Goal: Find specific page/section: Find specific page/section

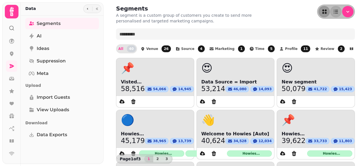
click at [11, 11] on icon at bounding box center [12, 11] width 4 height 9
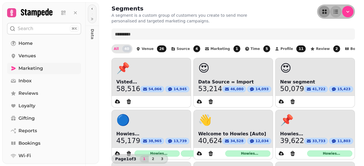
click at [28, 67] on span "Marketing" at bounding box center [30, 68] width 24 height 7
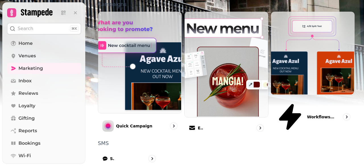
scroll to position [180, 0]
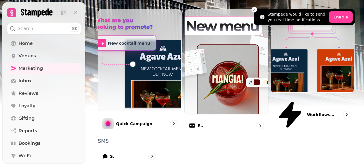
click at [254, 9] on line "Close toast" at bounding box center [254, 10] width 2 height 2
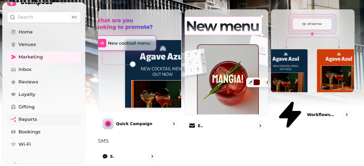
scroll to position [0, 0]
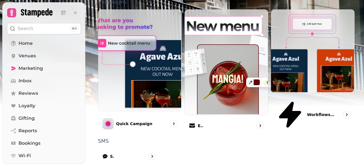
click at [24, 69] on span "Marketing" at bounding box center [30, 68] width 24 height 7
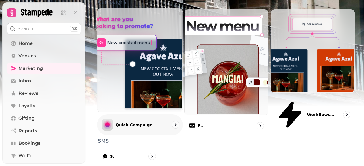
click at [173, 122] on icon "go to" at bounding box center [176, 125] width 6 height 6
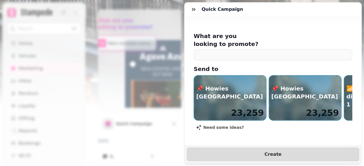
scroll to position [95, 0]
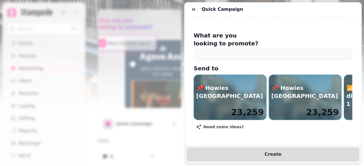
click at [90, 49] on div "Quick Campaign Howies Victoria St Brand Kit V2 Howies Victoria St Brand Kit V2 …" at bounding box center [182, 87] width 364 height 157
